Goal: Task Accomplishment & Management: Manage account settings

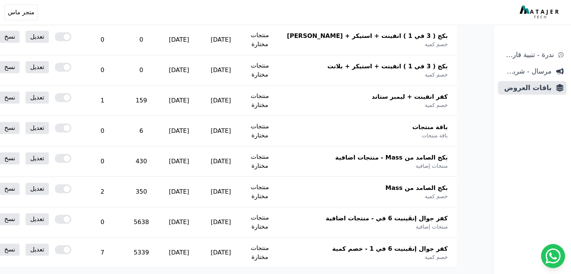
scroll to position [188, 0]
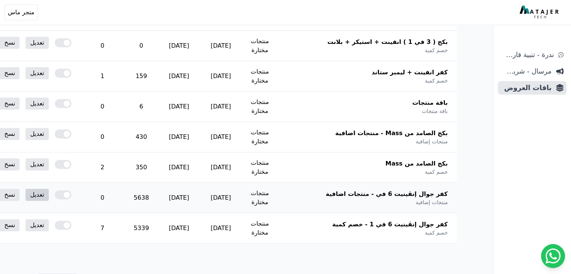
click at [48, 193] on link "تعديل" at bounding box center [37, 195] width 23 height 12
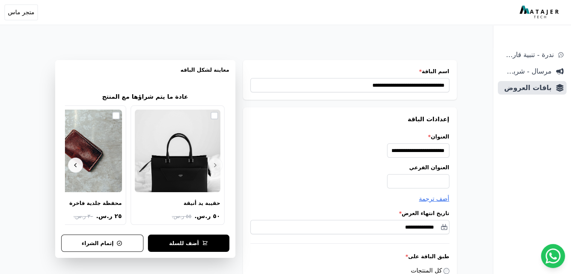
scroll to position [0, -1]
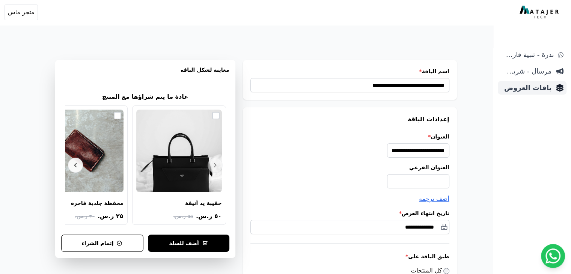
click at [536, 87] on span "باقات العروض" at bounding box center [526, 88] width 51 height 11
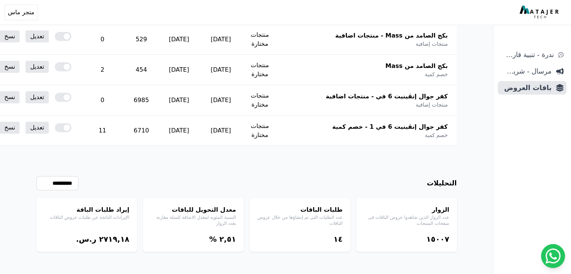
scroll to position [267, 0]
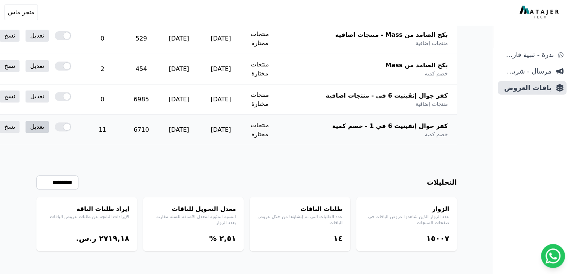
click at [48, 125] on link "تعديل" at bounding box center [37, 127] width 23 height 12
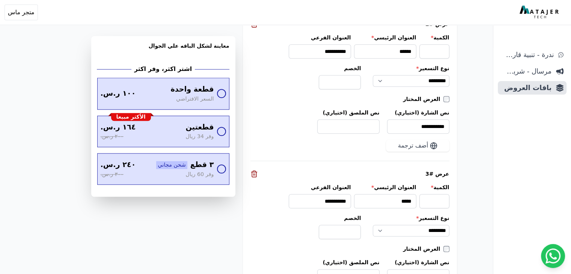
scroll to position [826, 0]
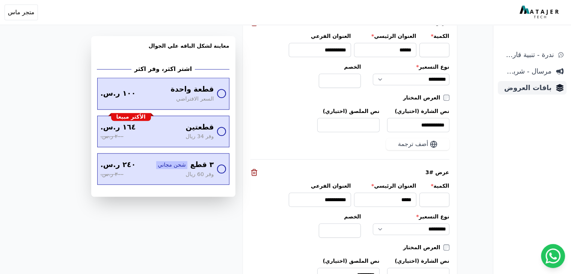
click at [528, 91] on span "باقات العروض" at bounding box center [526, 88] width 51 height 11
